Goal: Find specific page/section: Find specific page/section

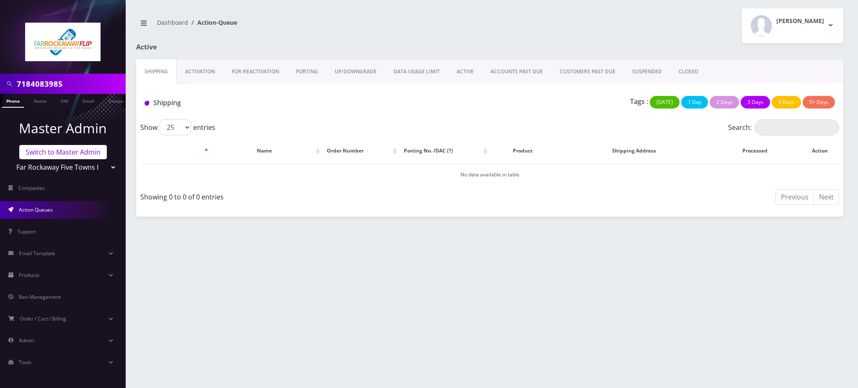
click at [75, 150] on link "Switch to Master Admin" at bounding box center [63, 152] width 88 height 14
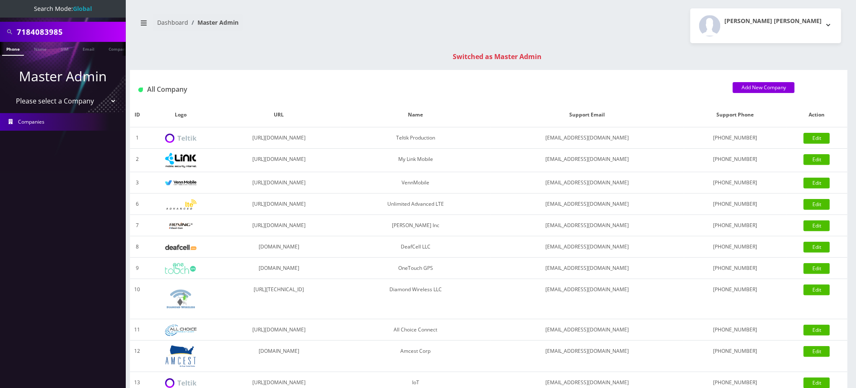
drag, startPoint x: 72, startPoint y: 32, endPoint x: 0, endPoint y: 32, distance: 72.1
click at [0, 32] on div "7184083985" at bounding box center [63, 32] width 126 height 20
paste input "9177100206"
type input "9177100206"
click at [15, 49] on link "Phone" at bounding box center [13, 49] width 22 height 14
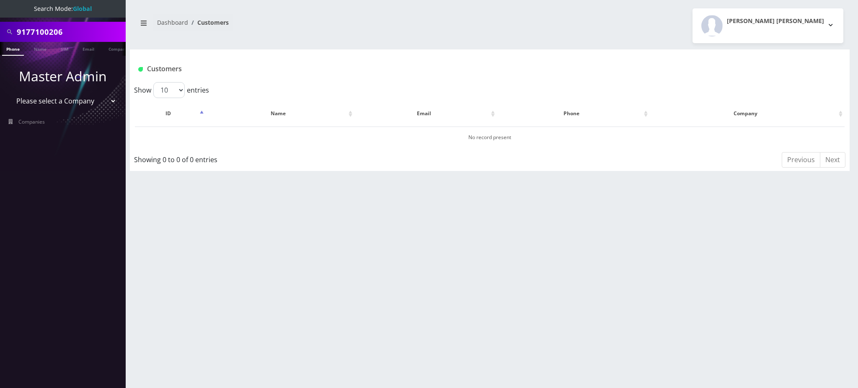
click at [255, 40] on div "Dashboard Customers [PERSON_NAME][GEOGRAPHIC_DATA][PERSON_NAME] Logout" at bounding box center [490, 25] width 720 height 35
drag, startPoint x: 78, startPoint y: 30, endPoint x: 0, endPoint y: 26, distance: 78.1
click at [0, 26] on div "9177100206" at bounding box center [63, 32] width 126 height 20
paste input "9177100206"
type input "9177100206"
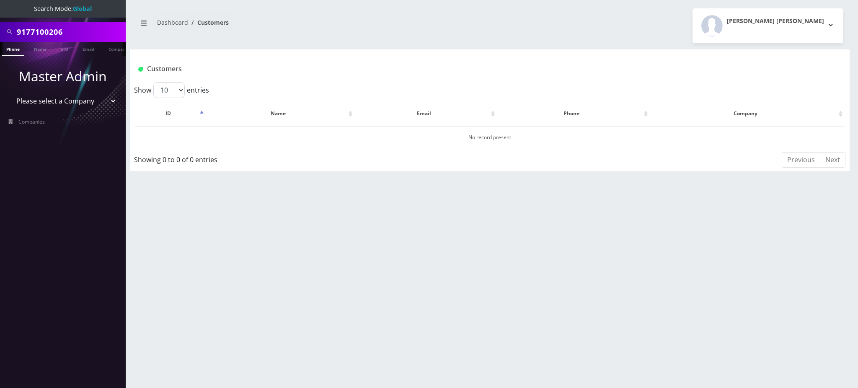
click at [16, 50] on link "Phone" at bounding box center [13, 49] width 22 height 14
drag, startPoint x: 82, startPoint y: 33, endPoint x: 0, endPoint y: 33, distance: 81.7
click at [0, 33] on div "9177100206" at bounding box center [63, 32] width 126 height 20
